Goal: Transaction & Acquisition: Purchase product/service

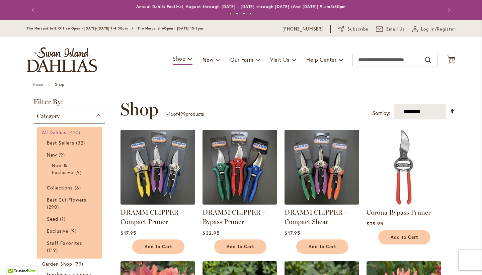
click at [68, 131] on link "All Dahlias 420 items" at bounding box center [70, 132] width 57 height 7
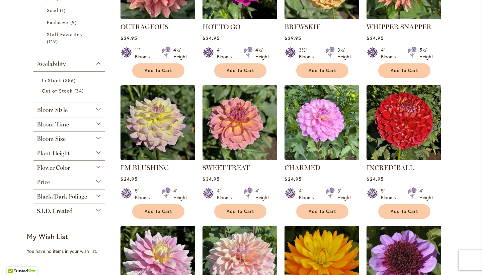
scroll to position [215, 0]
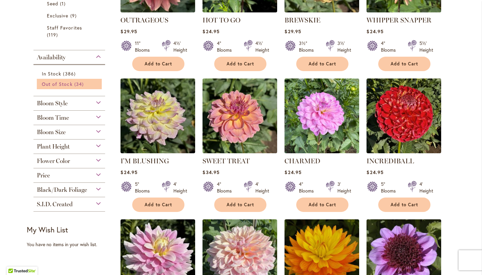
click at [58, 84] on span "Out of Stock" at bounding box center [57, 84] width 31 height 6
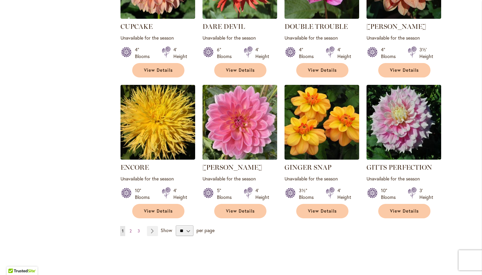
scroll to position [500, 0]
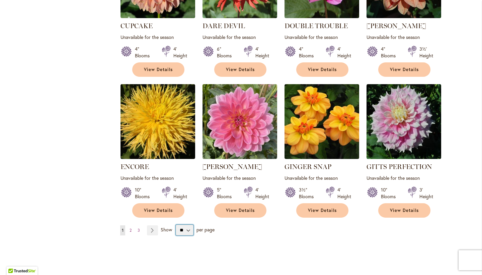
select select "**"
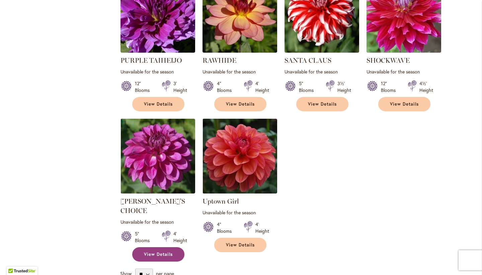
scroll to position [1189, 0]
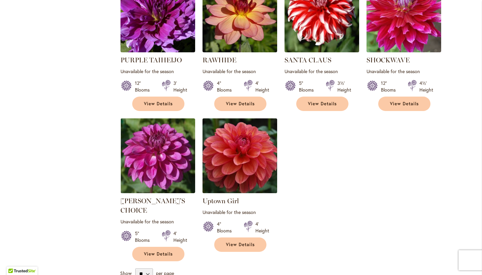
click at [229, 152] on img at bounding box center [240, 155] width 78 height 78
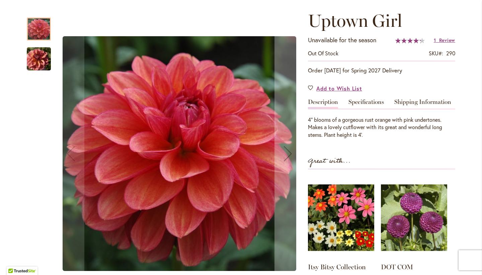
scroll to position [84, 0]
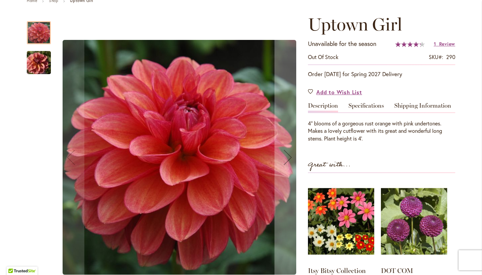
click at [41, 60] on img "Uptown Girl" at bounding box center [39, 63] width 48 height 32
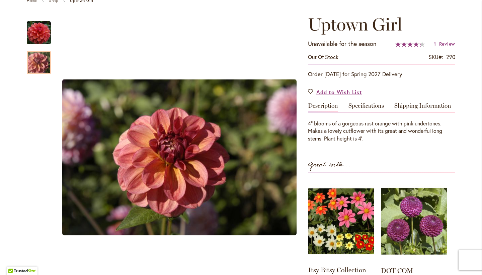
click at [357, 224] on img at bounding box center [342, 221] width 66 height 82
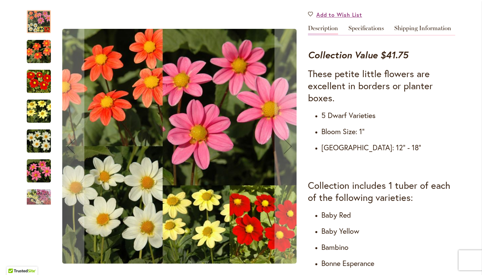
scroll to position [217, 0]
